Goal: Task Accomplishment & Management: Manage account settings

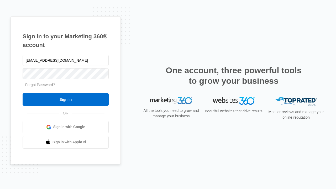
type input "dankie614@gmail.com"
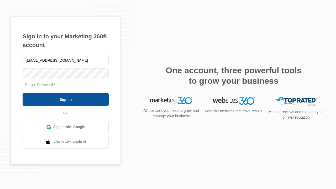
click at [66, 99] on input "Sign In" at bounding box center [66, 99] width 86 height 13
